Goal: Task Accomplishment & Management: Complete application form

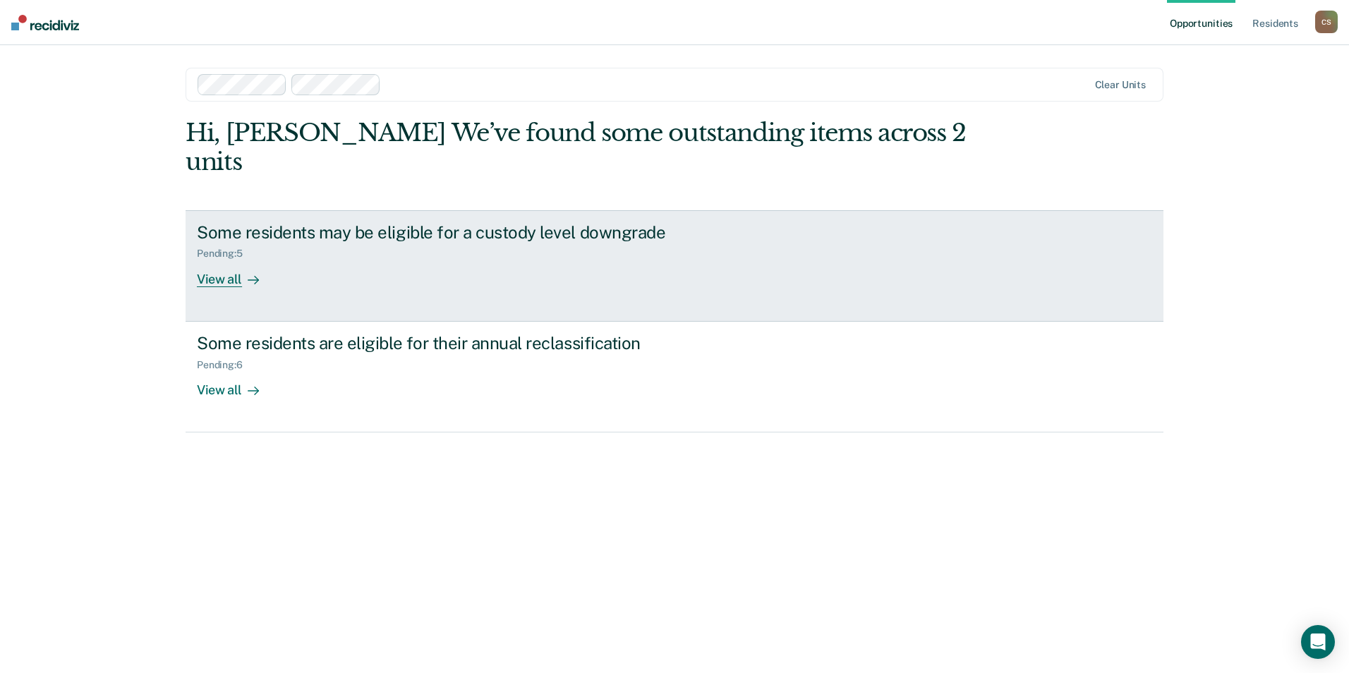
click at [507, 266] on link "Some residents may be eligible for a custody level downgrade Pending : 5 View a…" at bounding box center [674, 265] width 978 height 111
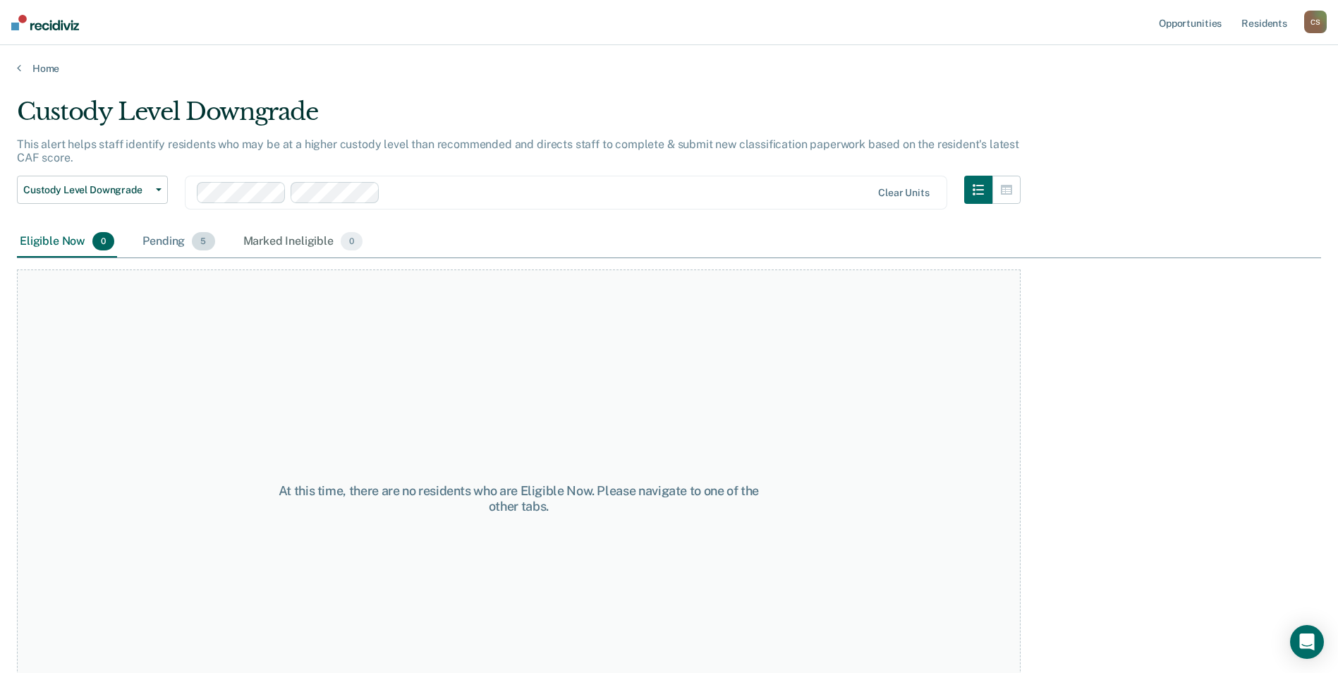
click at [178, 233] on div "Pending 5" at bounding box center [179, 241] width 78 height 31
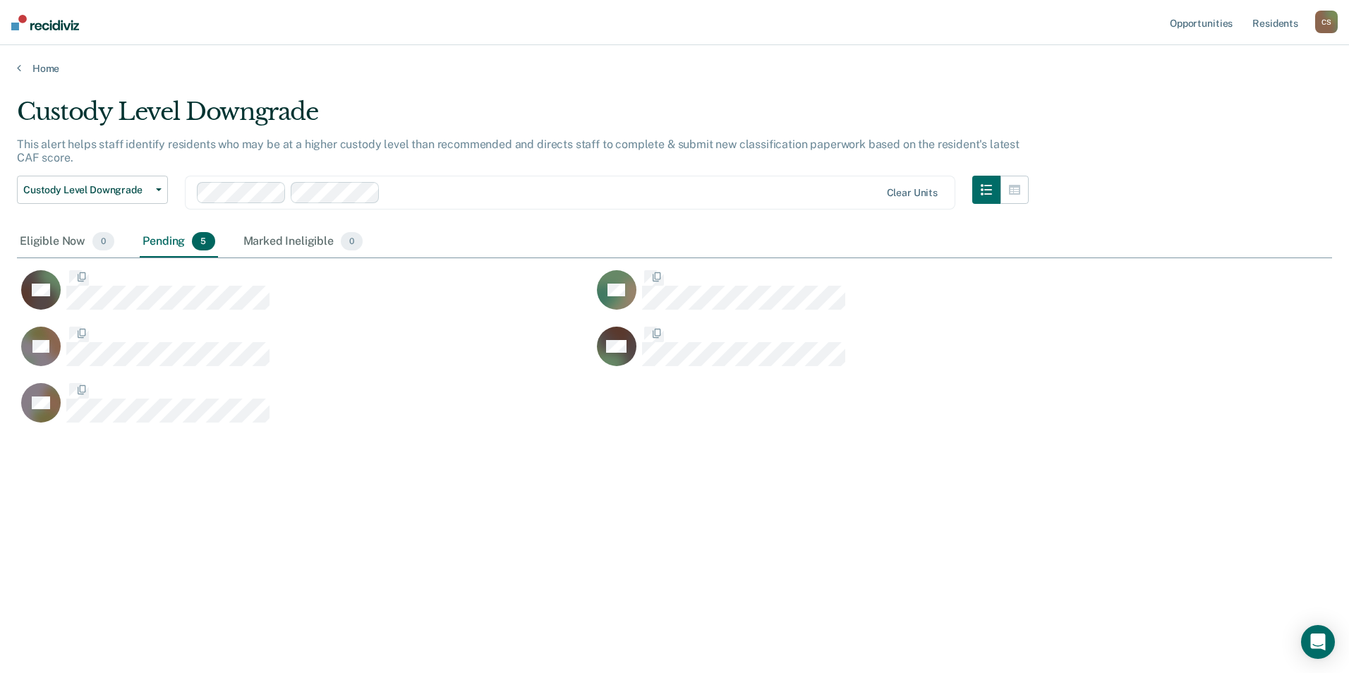
scroll to position [459, 1304]
click at [43, 67] on link "Home" at bounding box center [674, 68] width 1315 height 13
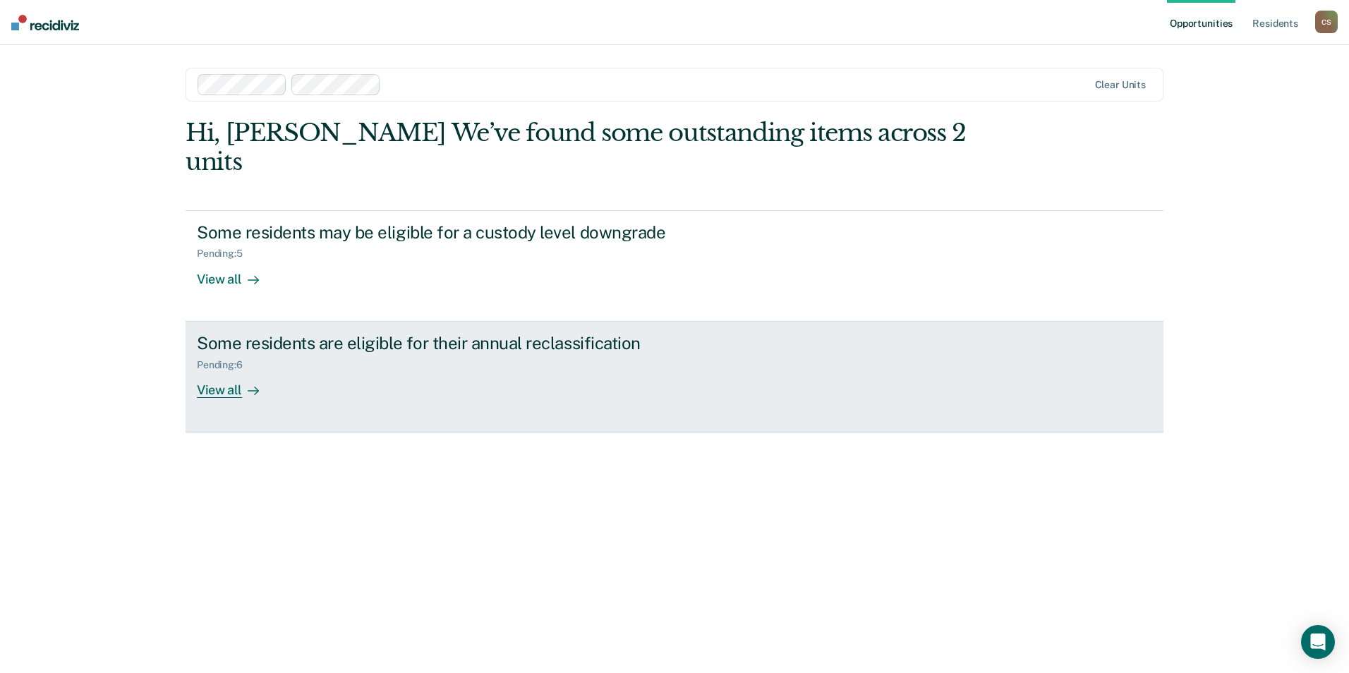
click at [208, 359] on div "Pending : 6" at bounding box center [225, 365] width 57 height 12
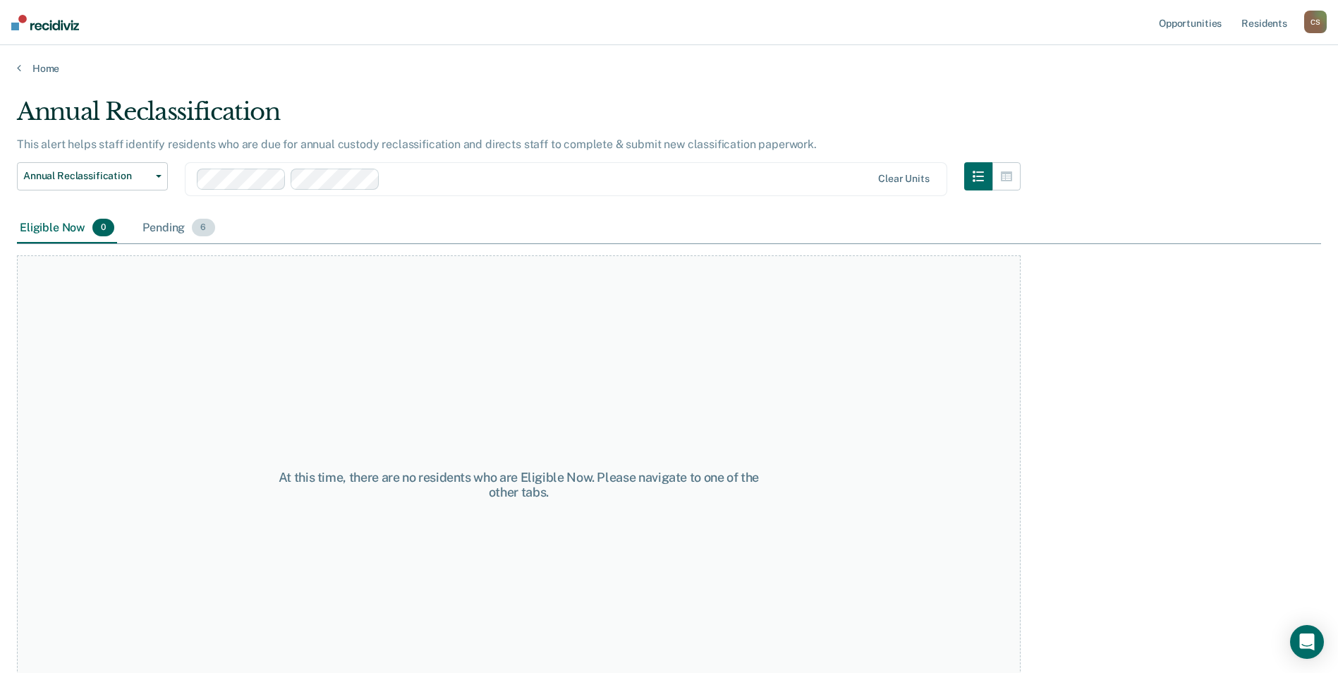
click at [190, 227] on div "Pending 6" at bounding box center [179, 228] width 78 height 31
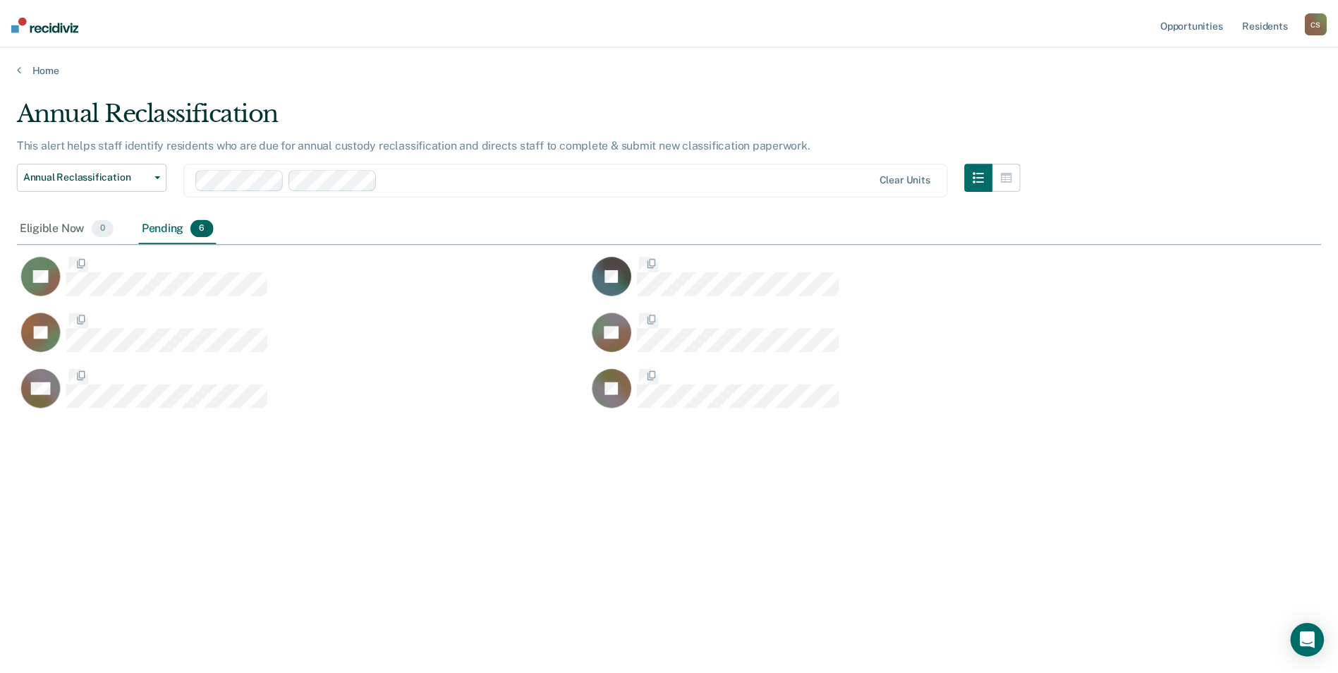
scroll to position [459, 1304]
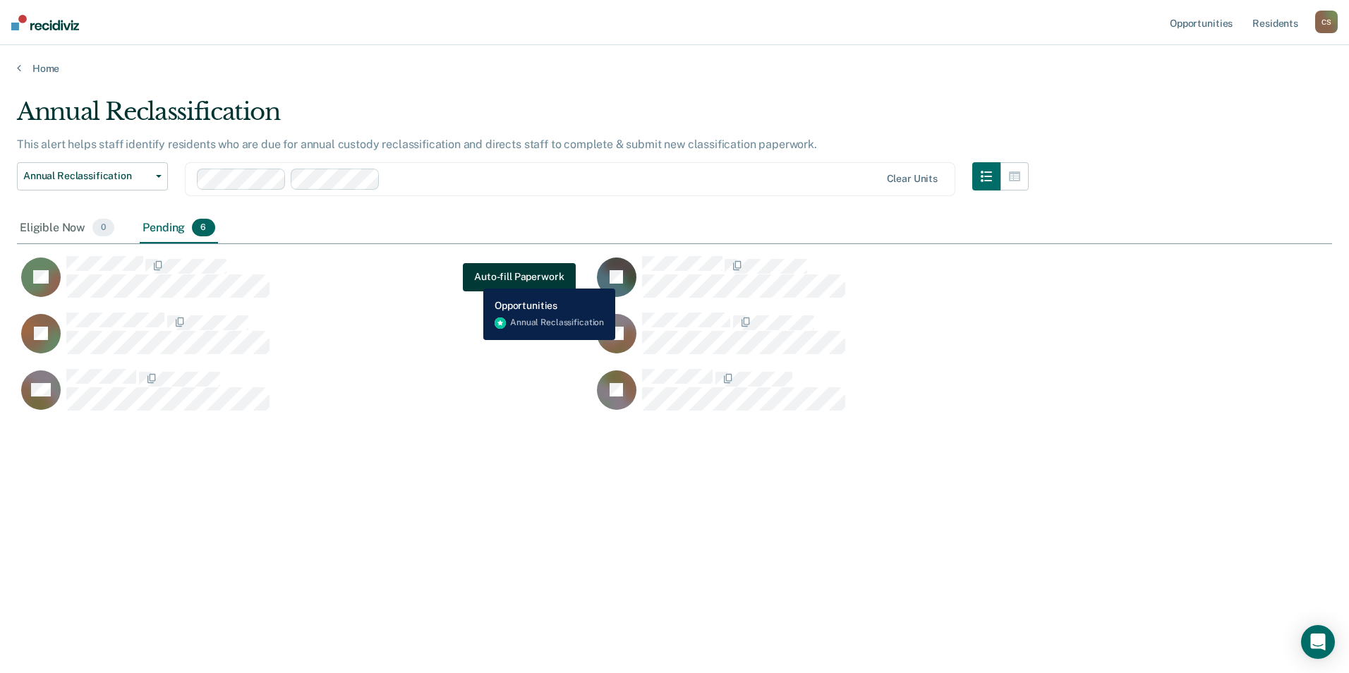
click at [473, 278] on button "Auto-fill Paperwork" at bounding box center [519, 277] width 112 height 28
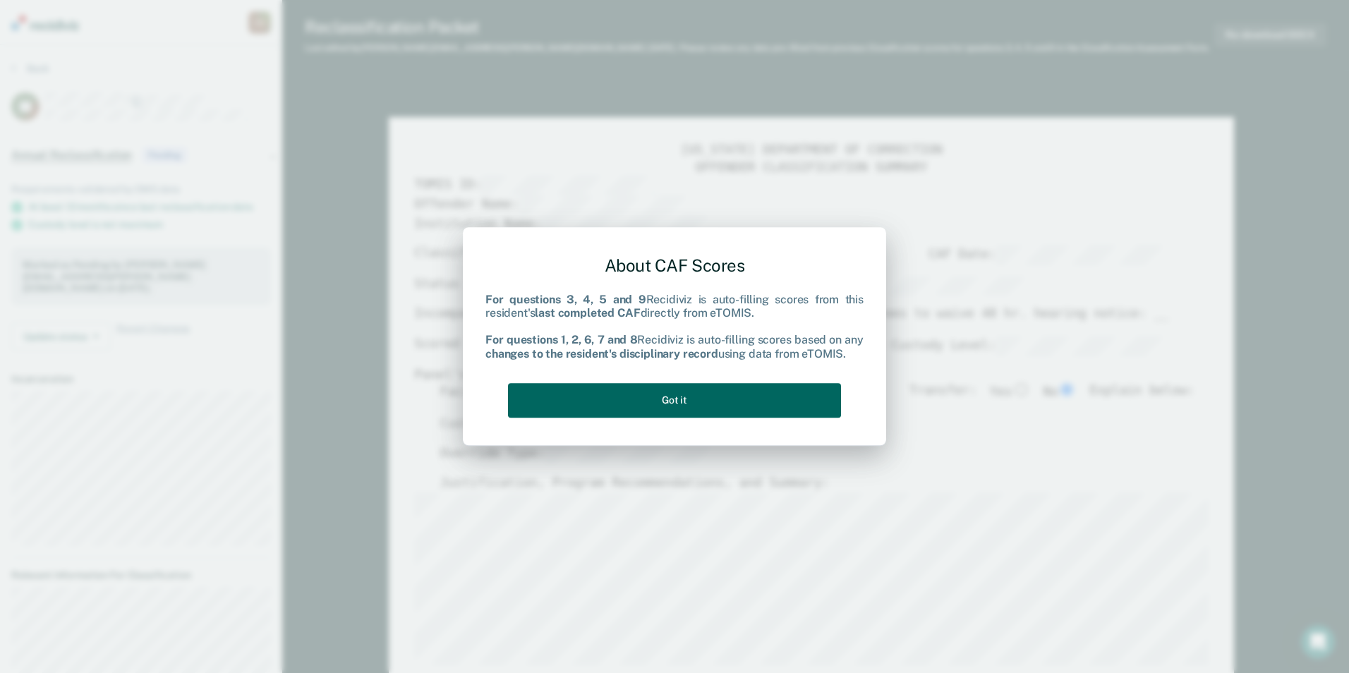
click at [570, 403] on button "Got it" at bounding box center [674, 400] width 333 height 35
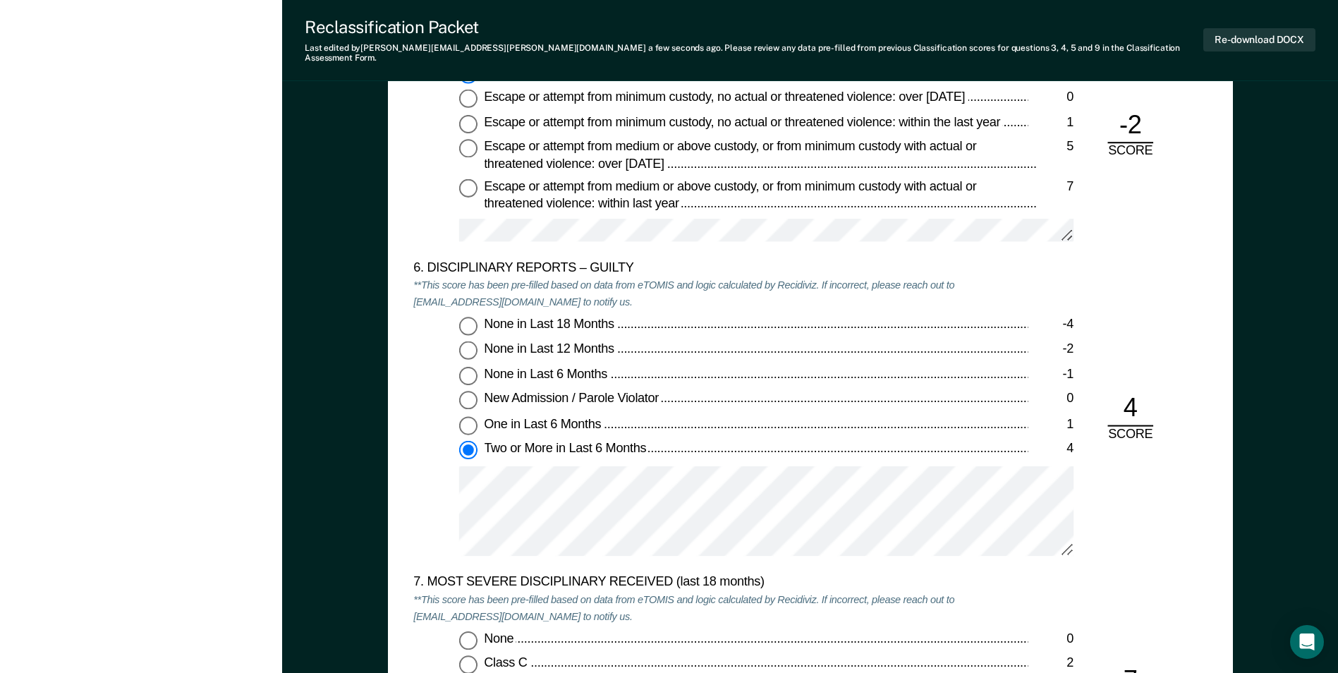
scroll to position [2539, 0]
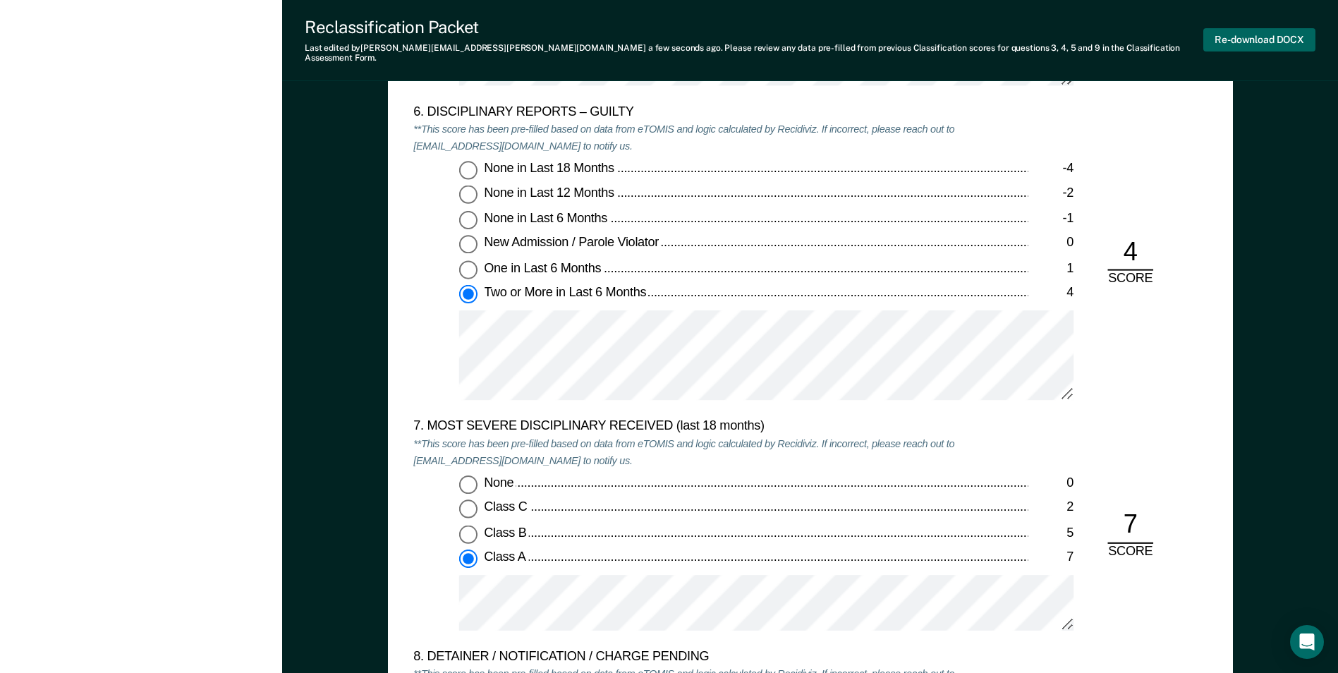
click at [1249, 37] on button "Re-download DOCX" at bounding box center [1259, 39] width 112 height 23
type textarea "x"
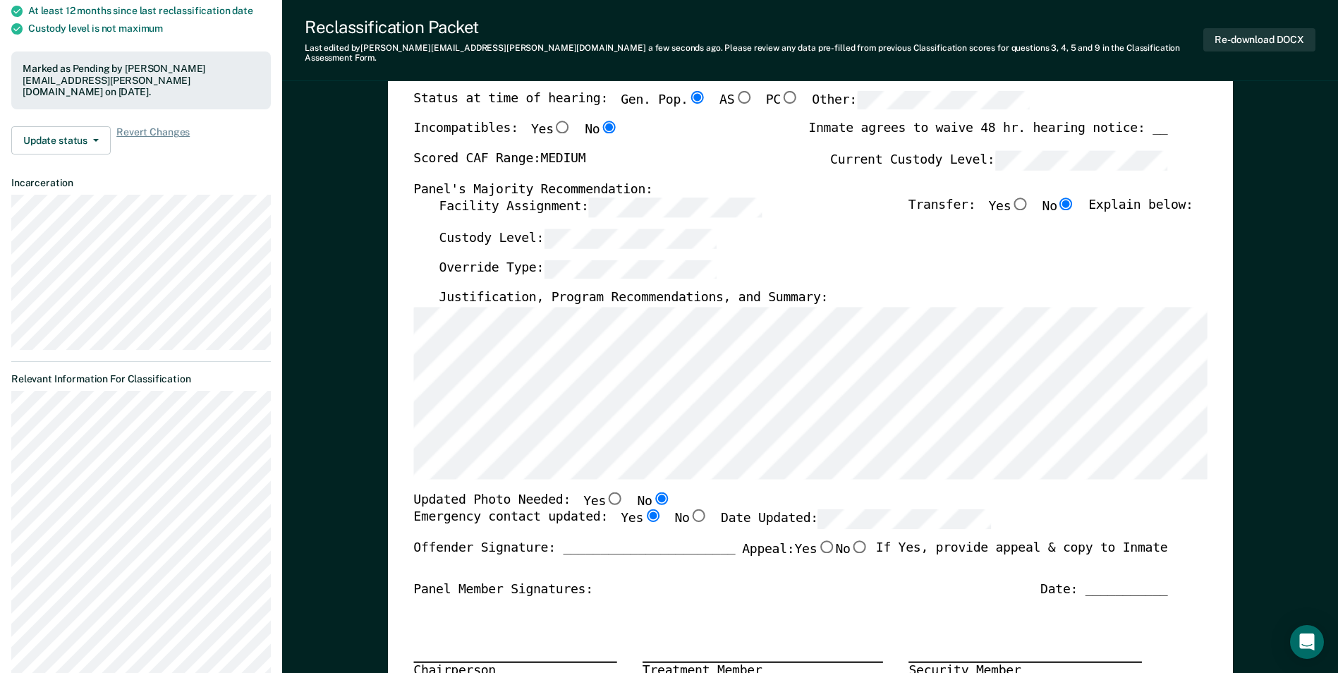
scroll to position [0, 0]
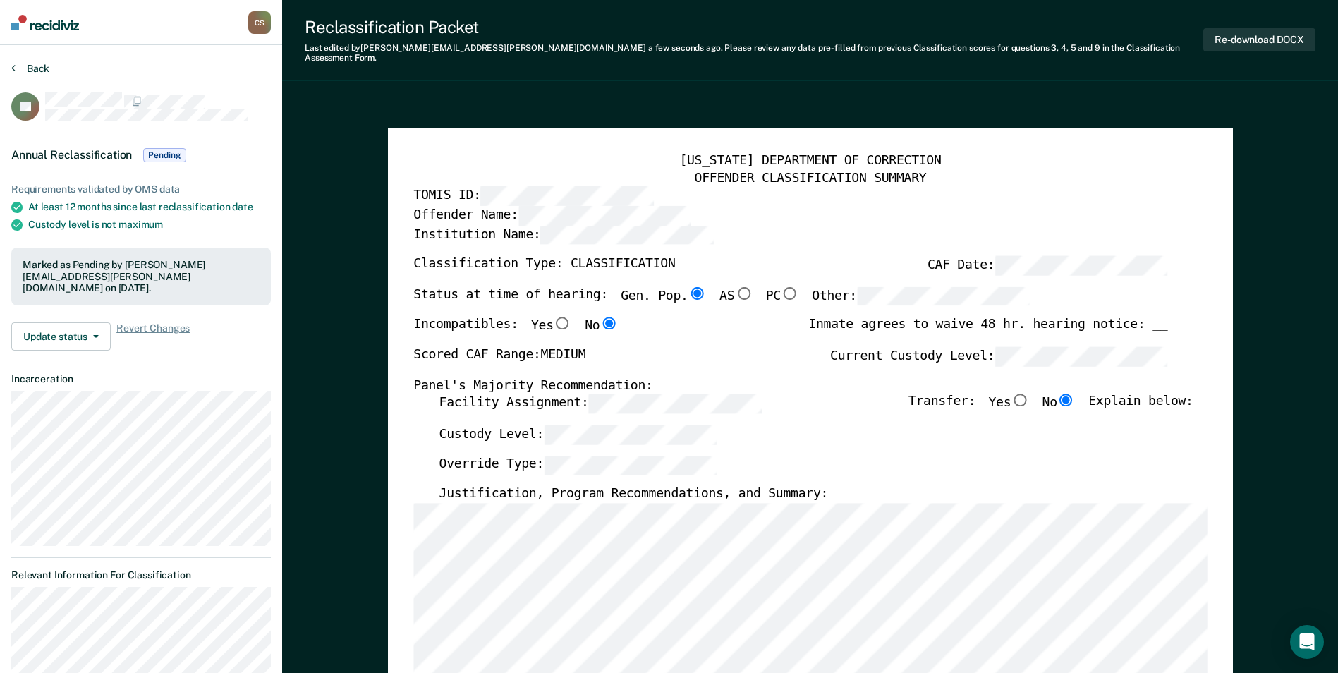
click at [47, 66] on button "Back" at bounding box center [30, 68] width 38 height 13
